Goal: Task Accomplishment & Management: Manage account settings

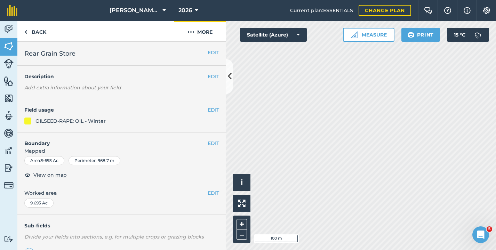
click at [197, 33] on button "More" at bounding box center [200, 31] width 52 height 21
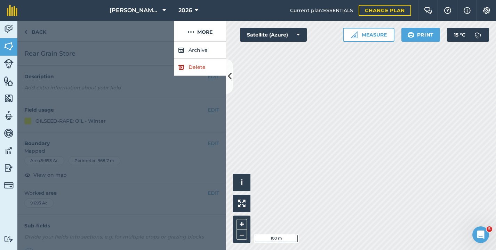
click at [104, 67] on div at bounding box center [121, 146] width 209 height 209
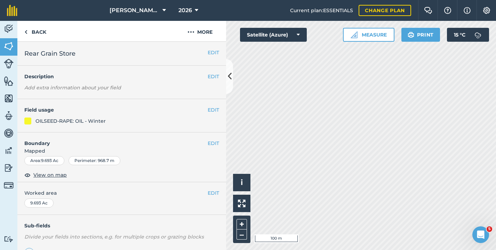
click at [210, 108] on button "EDIT" at bounding box center [213, 110] width 11 height 8
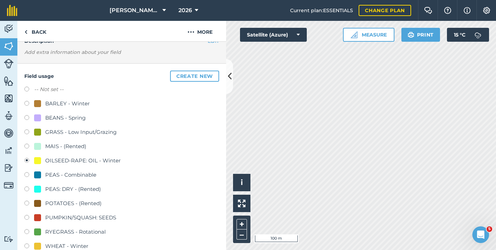
scroll to position [40, 0]
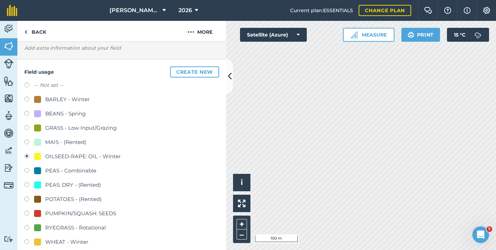
click at [27, 226] on label at bounding box center [29, 228] width 10 height 7
radio input "true"
radio input "false"
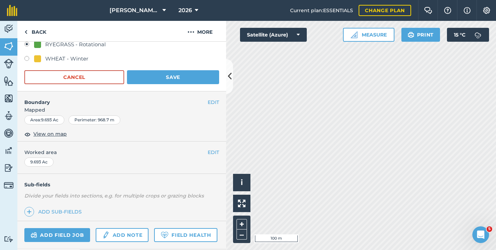
scroll to position [223, 0]
click at [190, 82] on button "Save" at bounding box center [173, 78] width 92 height 14
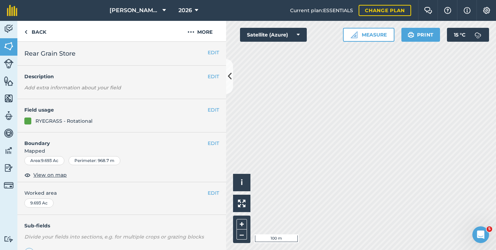
scroll to position [0, 0]
click at [32, 27] on link "Back" at bounding box center [35, 31] width 36 height 21
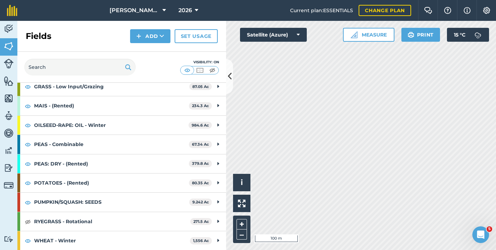
scroll to position [94, 0]
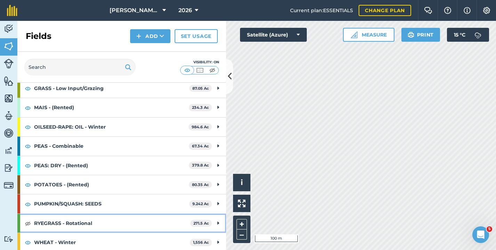
click at [25, 222] on img at bounding box center [28, 223] width 6 height 8
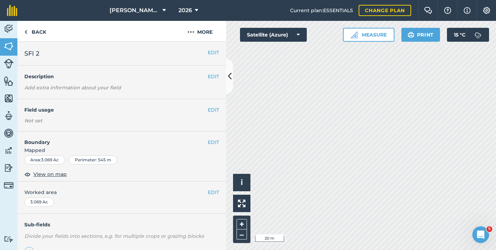
click at [209, 141] on button "EDIT" at bounding box center [213, 143] width 11 height 8
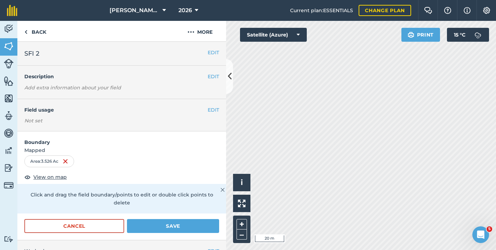
click at [208, 109] on button "EDIT" at bounding box center [213, 110] width 11 height 8
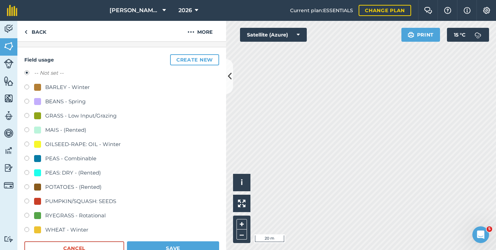
scroll to position [71, 0]
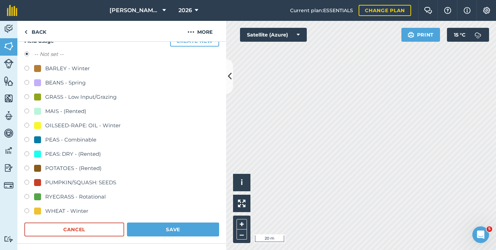
click at [26, 196] on label at bounding box center [29, 197] width 10 height 7
radio input "true"
radio input "false"
click at [168, 224] on button "Save" at bounding box center [173, 230] width 92 height 14
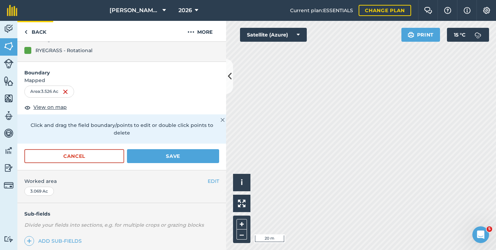
click at [39, 35] on link "Back" at bounding box center [35, 31] width 36 height 21
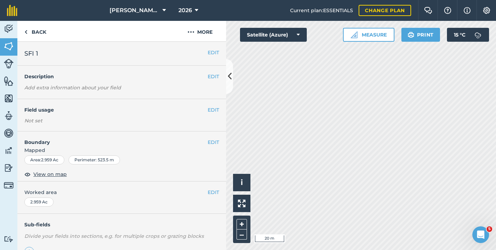
click at [209, 143] on button "EDIT" at bounding box center [213, 143] width 11 height 8
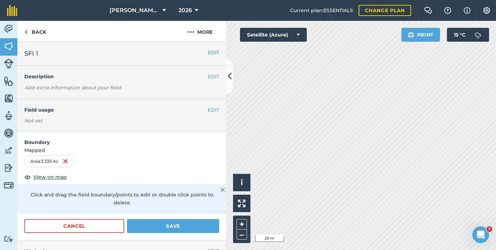
click at [163, 224] on button "Save" at bounding box center [173, 226] width 92 height 14
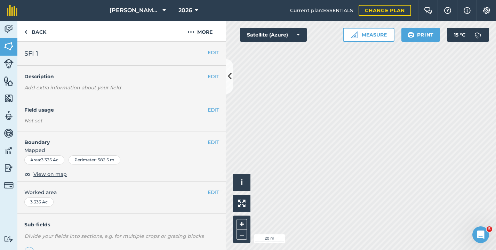
click at [208, 109] on button "EDIT" at bounding box center [213, 110] width 11 height 8
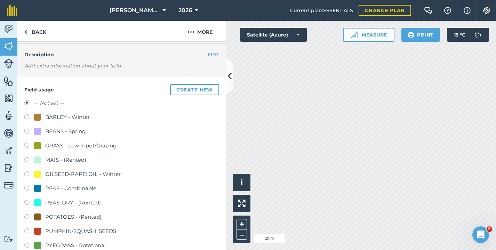
scroll to position [47, 0]
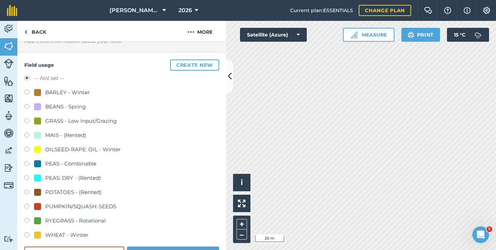
click at [26, 220] on label at bounding box center [29, 221] width 10 height 7
radio input "true"
radio input "false"
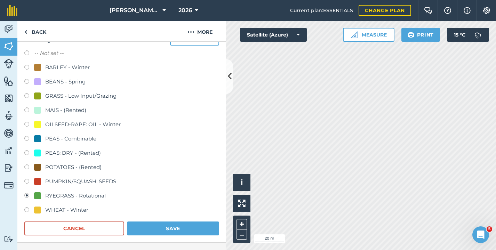
scroll to position [75, 0]
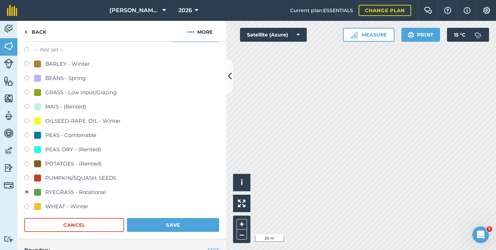
click at [154, 222] on button "Save" at bounding box center [173, 225] width 92 height 14
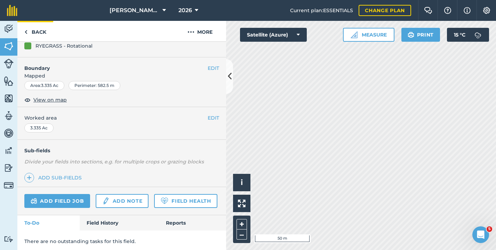
click at [34, 30] on link "Back" at bounding box center [35, 31] width 36 height 21
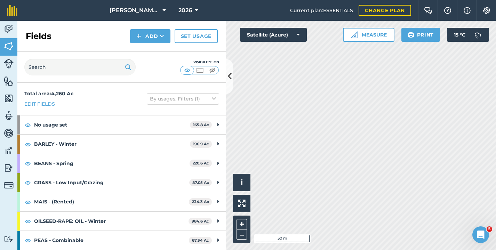
click at [7, 80] on img at bounding box center [9, 81] width 10 height 10
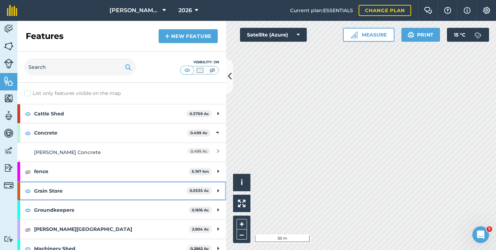
click at [166, 189] on strong "Grain Store" at bounding box center [110, 191] width 152 height 19
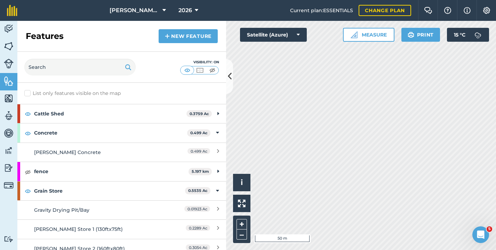
click at [181, 38] on link "New feature" at bounding box center [188, 36] width 59 height 14
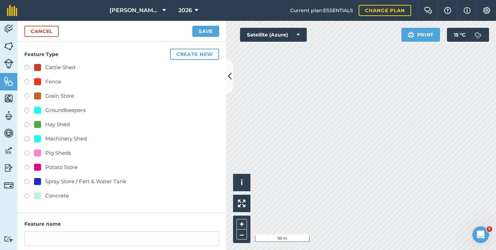
click at [27, 95] on label at bounding box center [29, 97] width 10 height 7
radio input "true"
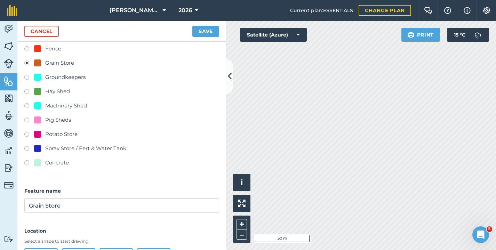
scroll to position [33, 0]
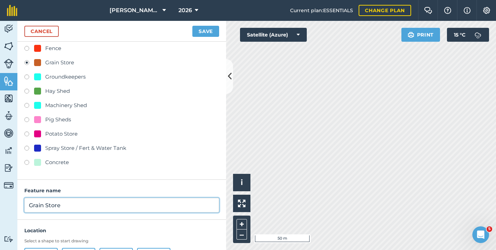
click at [28, 208] on input "Grain Store" at bounding box center [121, 205] width 195 height 15
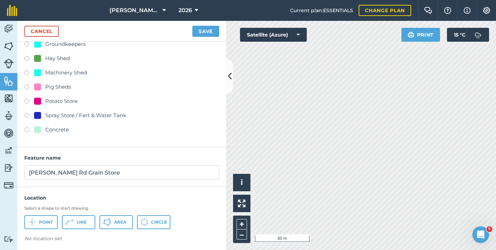
click at [124, 220] on span "Area" at bounding box center [120, 223] width 12 height 6
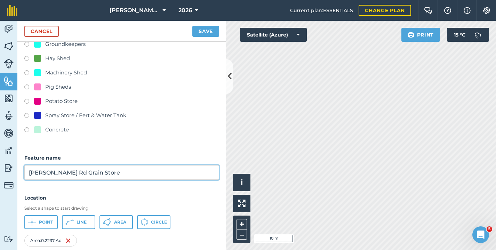
click at [126, 174] on input "[PERSON_NAME] Rd Grain Store" at bounding box center [121, 172] width 195 height 15
type input "[PERSON_NAME] Rd Grain Store (120ftx80ft)"
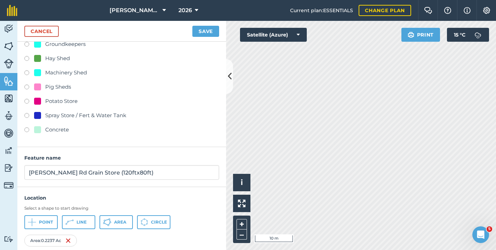
click at [201, 27] on button "Save" at bounding box center [205, 31] width 27 height 11
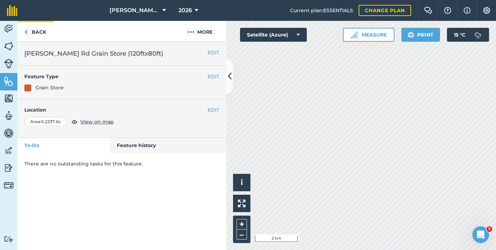
click at [41, 33] on link "Back" at bounding box center [35, 31] width 36 height 21
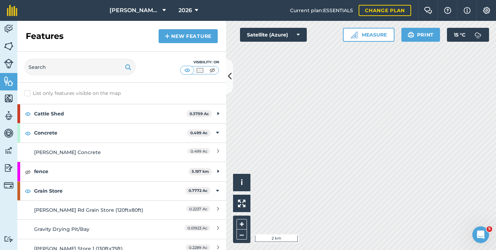
click at [6, 51] on img at bounding box center [9, 46] width 10 height 10
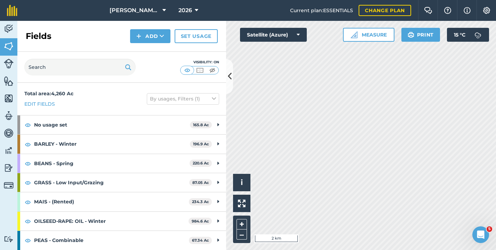
click at [201, 42] on link "Set usage" at bounding box center [196, 36] width 43 height 14
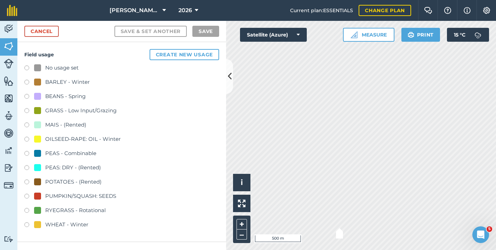
checkbox input "true"
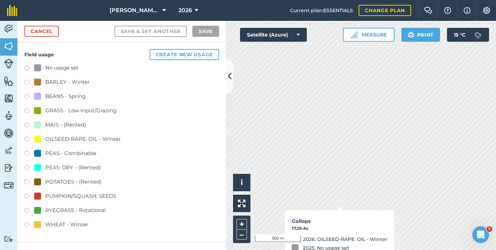
checkbox input "true"
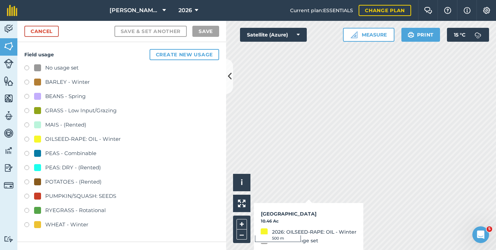
checkbox input "true"
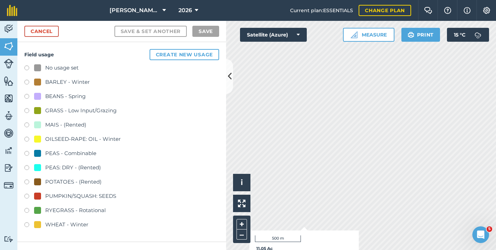
checkbox input "true"
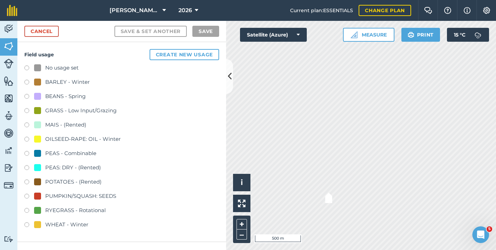
checkbox input "true"
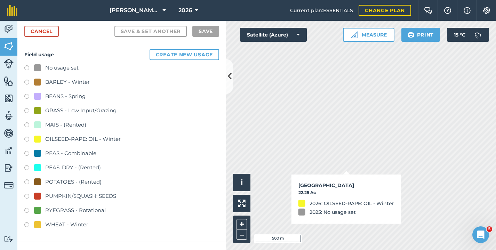
checkbox input "true"
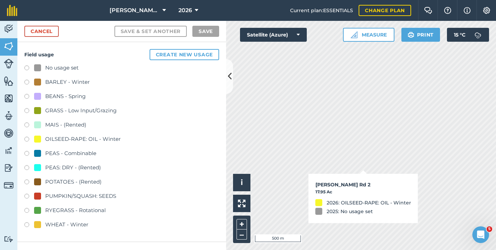
checkbox input "true"
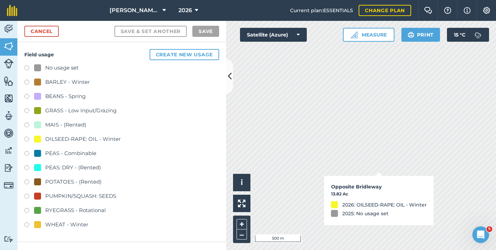
checkbox input "true"
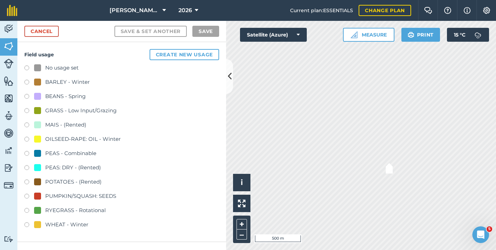
checkbox input "true"
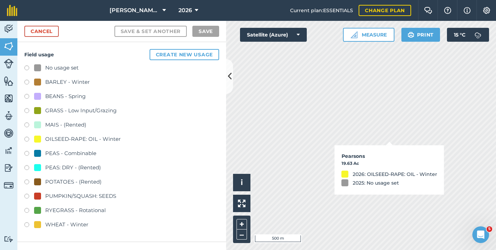
checkbox input "true"
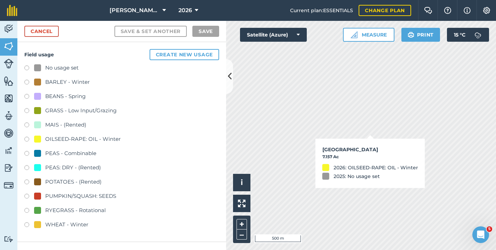
checkbox input "true"
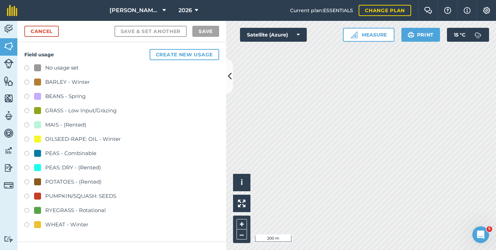
click at [28, 223] on label at bounding box center [29, 225] width 10 height 7
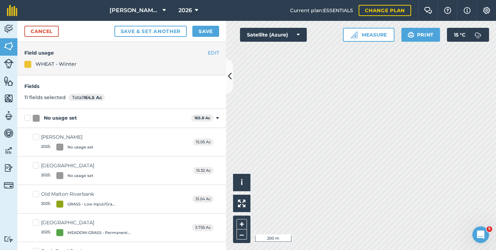
click at [213, 30] on button "Save" at bounding box center [205, 31] width 27 height 11
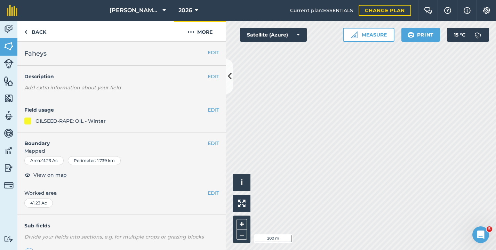
click at [201, 33] on button "More" at bounding box center [200, 31] width 52 height 21
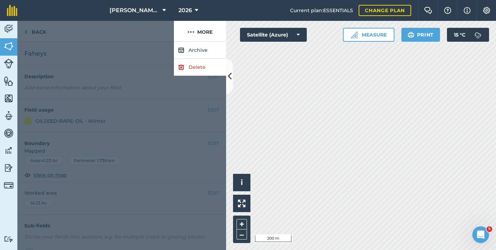
click at [191, 68] on link "Delete" at bounding box center [200, 67] width 52 height 17
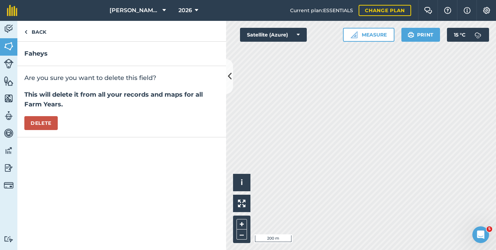
click at [34, 124] on button "Delete" at bounding box center [40, 123] width 33 height 14
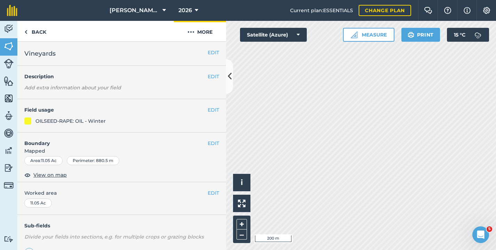
click at [191, 30] on img at bounding box center [191, 32] width 7 height 8
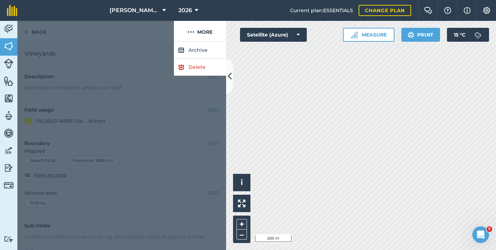
click at [193, 63] on link "Delete" at bounding box center [200, 67] width 52 height 17
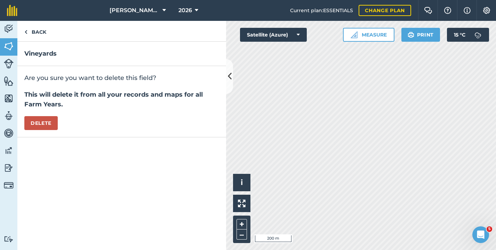
click at [41, 120] on button "Delete" at bounding box center [40, 123] width 33 height 14
